Goal: Use online tool/utility: Use online tool/utility

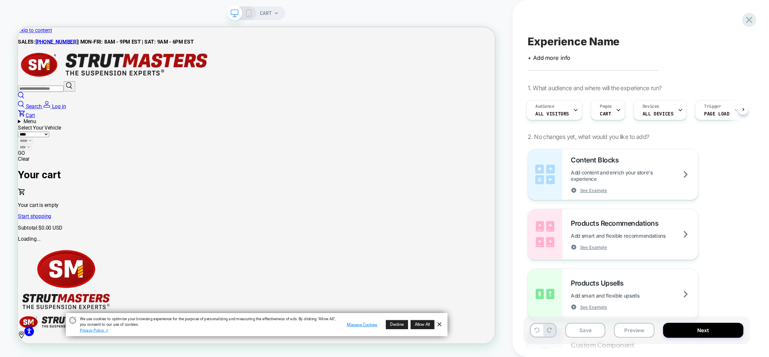
click at [277, 14] on icon at bounding box center [276, 13] width 5 height 5
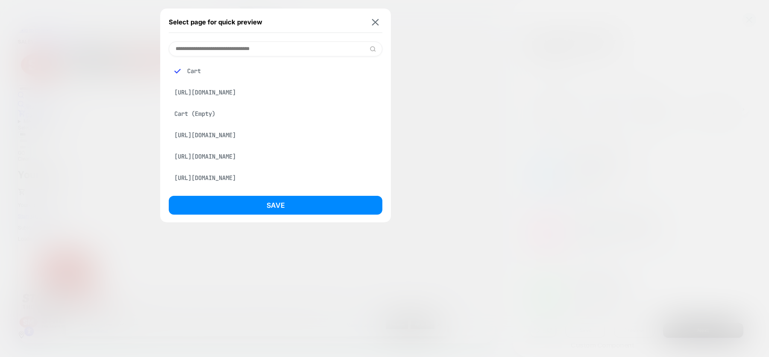
click at [255, 95] on div "[URL][DOMAIN_NAME]" at bounding box center [276, 92] width 214 height 16
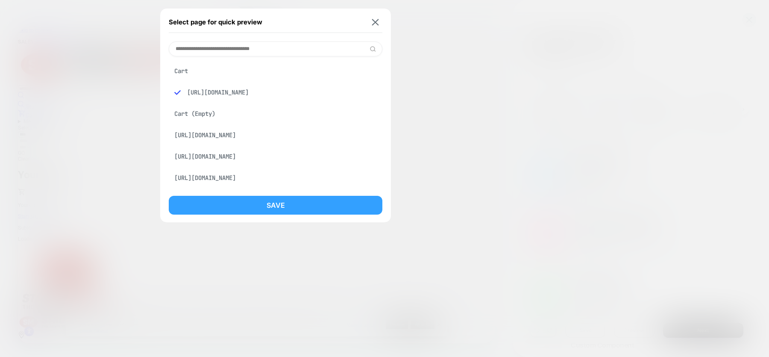
click at [262, 208] on button "Save" at bounding box center [276, 205] width 214 height 19
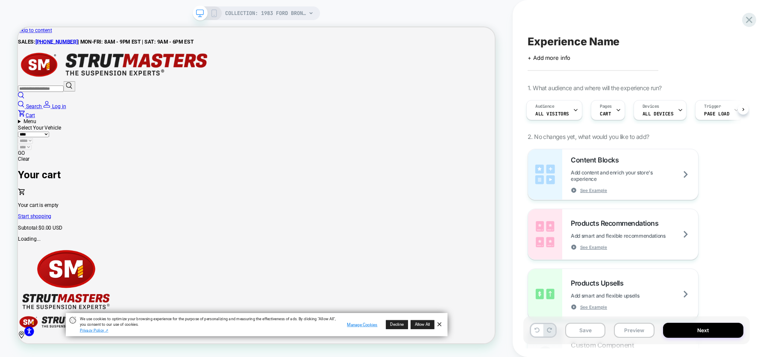
scroll to position [0, 2]
click at [269, 11] on span "COLLECTION: 1983 Ford Bronco II (Category)" at bounding box center [265, 13] width 81 height 14
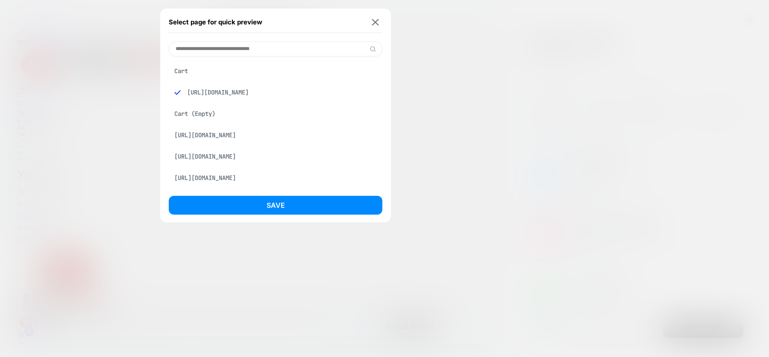
click at [220, 71] on div "Cart" at bounding box center [276, 71] width 214 height 16
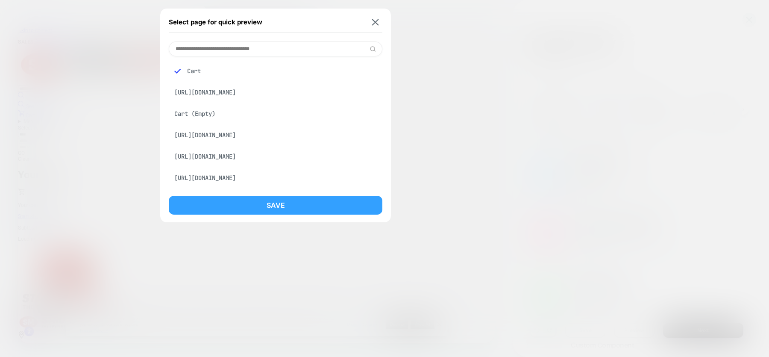
click at [237, 201] on button "Save" at bounding box center [276, 205] width 214 height 19
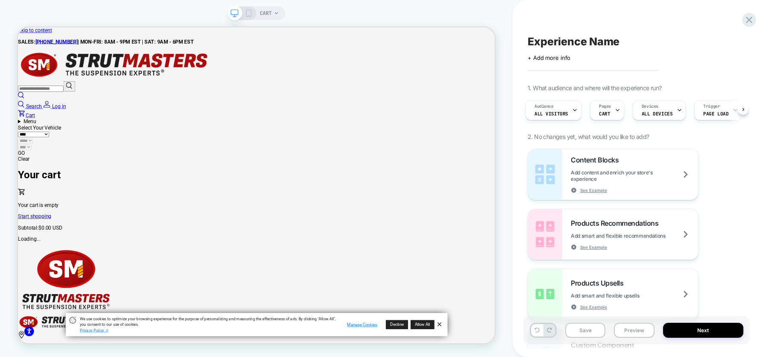
scroll to position [0, 3]
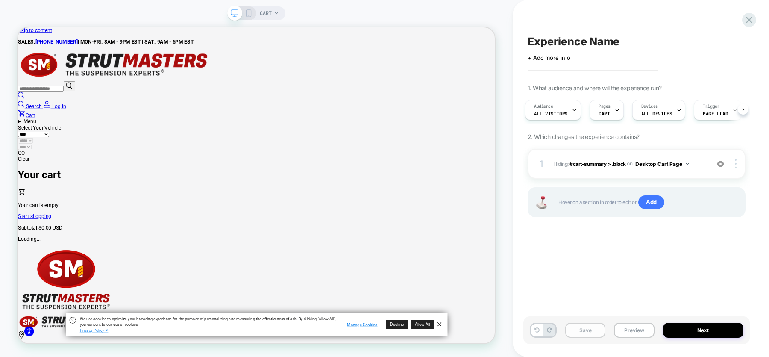
click at [582, 328] on button "Save" at bounding box center [586, 330] width 40 height 15
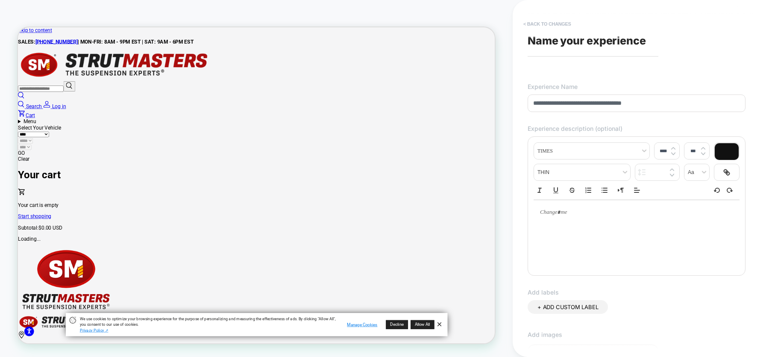
type input "**********"
click at [539, 23] on button "< Back to changes" at bounding box center [547, 24] width 56 height 14
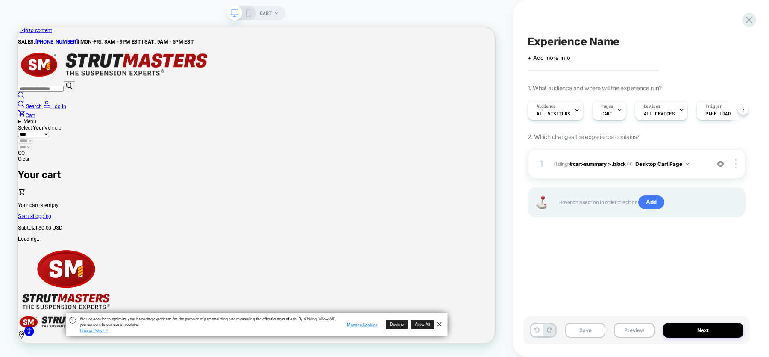
scroll to position [0, 0]
click at [569, 37] on span "Experience Name" at bounding box center [574, 41] width 92 height 13
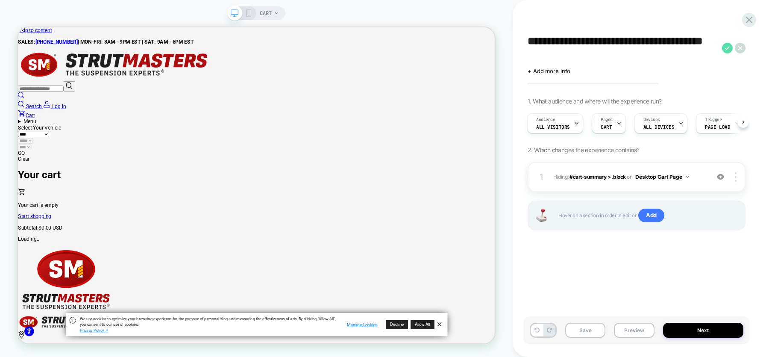
type textarea "**********"
click at [725, 50] on icon at bounding box center [727, 48] width 11 height 11
click at [246, 16] on icon at bounding box center [249, 13] width 8 height 8
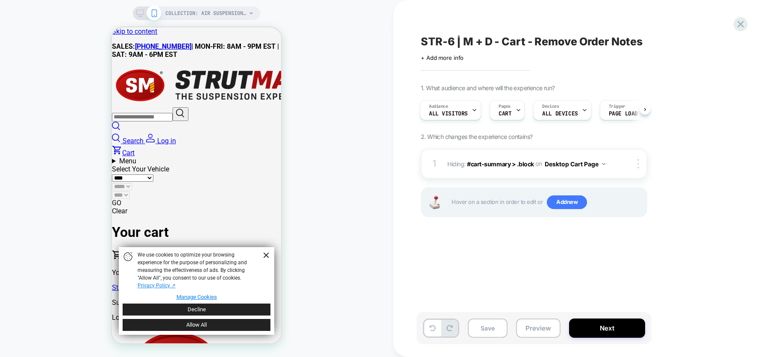
scroll to position [0, 1]
click at [218, 13] on span "COLLECTION: Air Suspension Conversion Kits (Category)" at bounding box center [205, 13] width 81 height 14
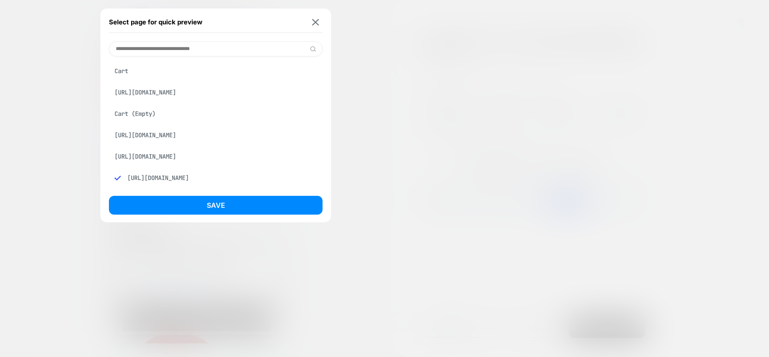
click at [184, 68] on div "Cart" at bounding box center [216, 71] width 214 height 16
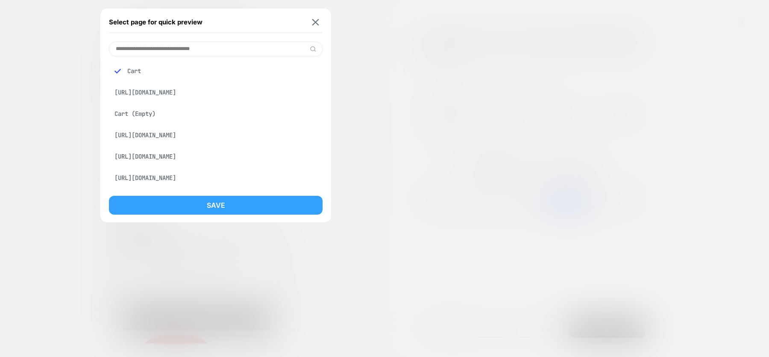
click at [196, 204] on button "Save" at bounding box center [216, 205] width 214 height 19
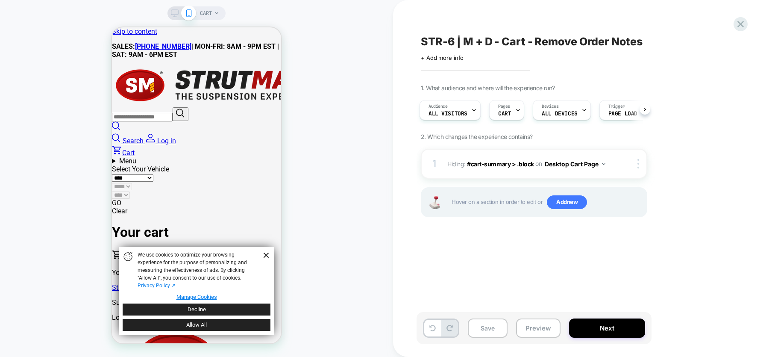
scroll to position [0, 2]
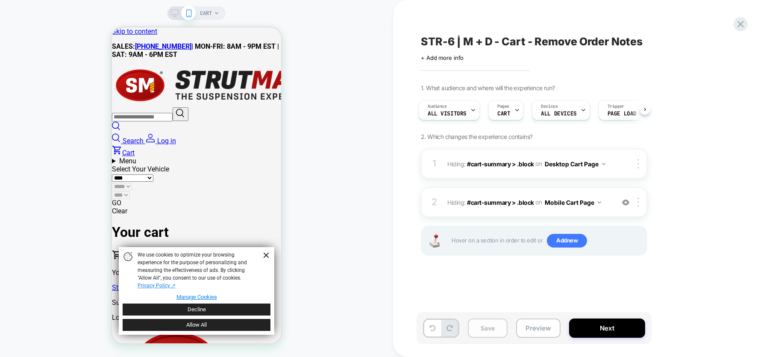
click at [490, 328] on button "Save" at bounding box center [488, 327] width 40 height 19
